Goal: Information Seeking & Learning: Understand process/instructions

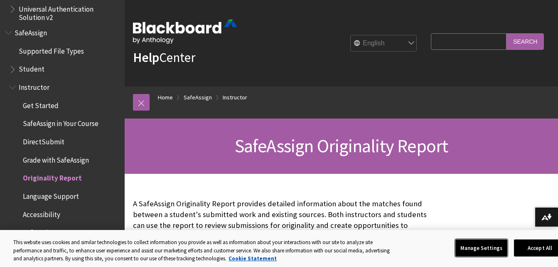
click at [496, 248] on button "Manage Settings" at bounding box center [482, 247] width 52 height 17
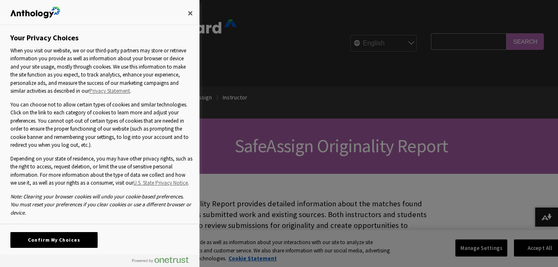
click at [496, 248] on div at bounding box center [279, 133] width 558 height 267
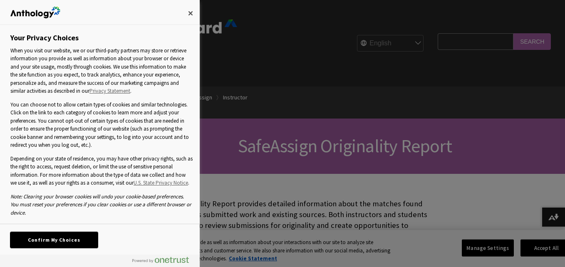
click at [69, 239] on button "Confirm My Choices" at bounding box center [53, 240] width 87 height 16
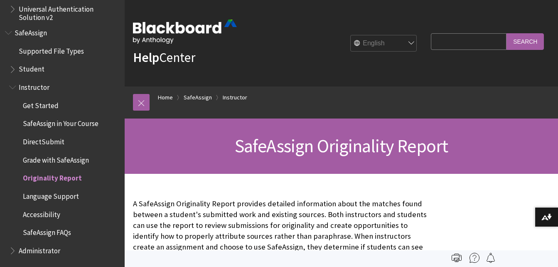
click at [30, 70] on span "Student" at bounding box center [32, 67] width 26 height 11
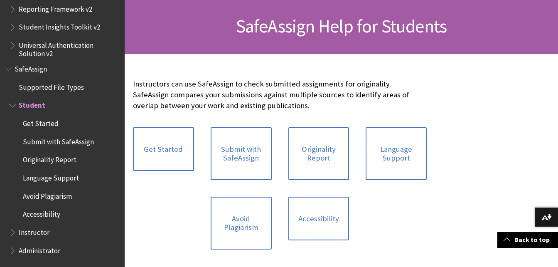
scroll to position [143, 0]
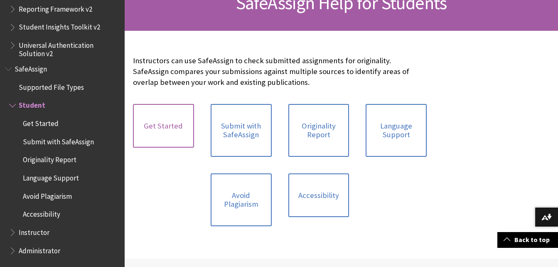
click at [164, 126] on link "Get Started" at bounding box center [163, 126] width 61 height 44
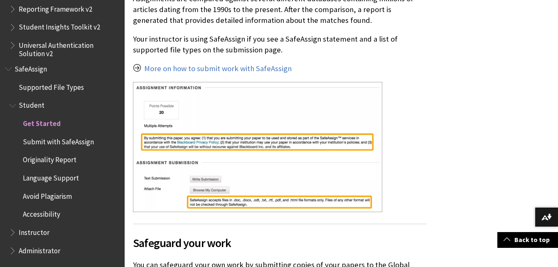
scroll to position [358, 0]
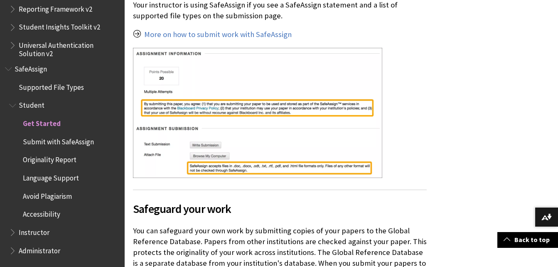
click at [213, 71] on img at bounding box center [257, 113] width 249 height 130
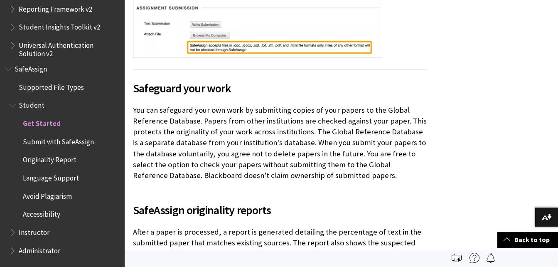
scroll to position [462, 0]
